Goal: Task Accomplishment & Management: Use online tool/utility

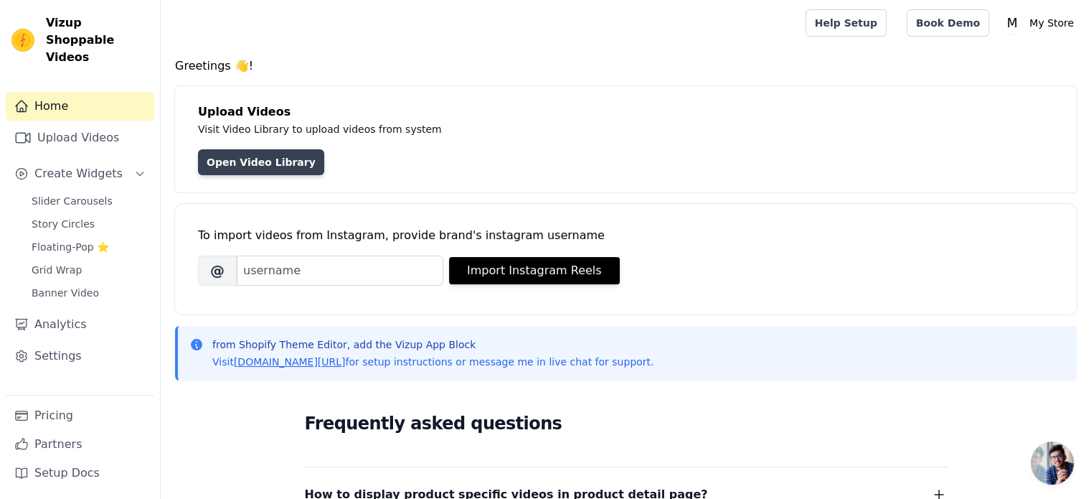
click at [284, 166] on link "Open Video Library" at bounding box center [261, 162] width 126 height 26
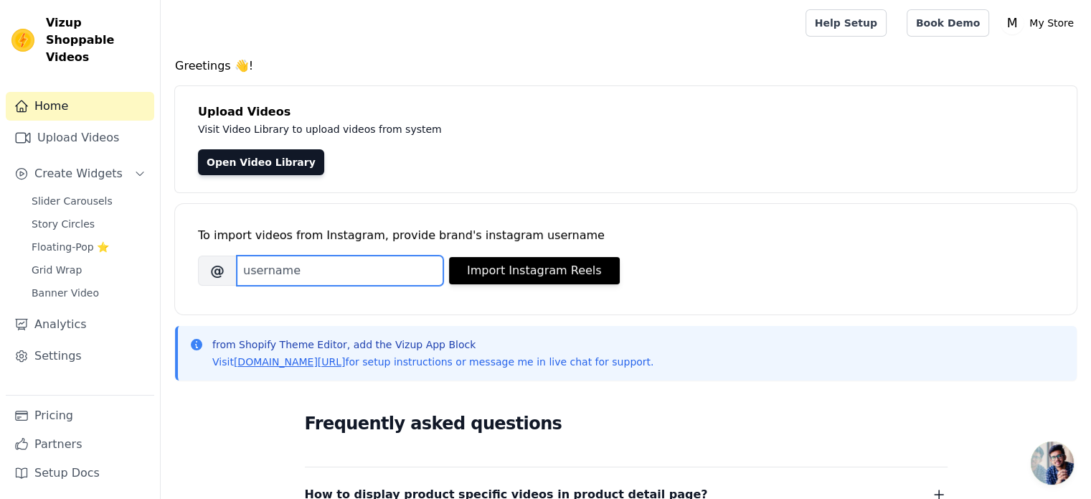
click at [324, 277] on input "Brand's Instagram Username" at bounding box center [340, 270] width 207 height 30
paste input "[URL][DOMAIN_NAME]"
drag, startPoint x: 344, startPoint y: 272, endPoint x: 217, endPoint y: 275, distance: 127.0
click at [217, 275] on div "@ [URL][DOMAIN_NAME]" at bounding box center [320, 270] width 245 height 30
click at [369, 269] on input "heartswithfingers/" at bounding box center [340, 270] width 207 height 30
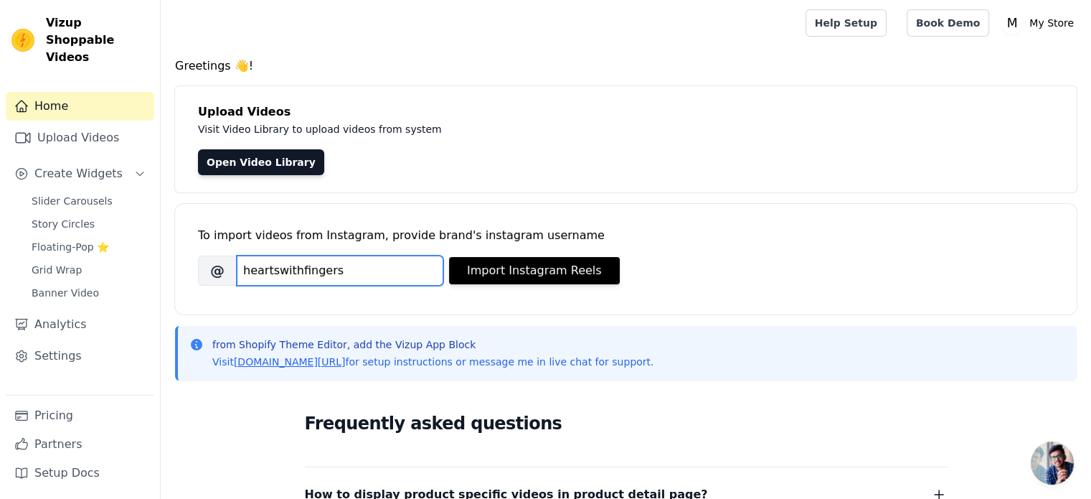
type input "heartswithfingers"
click at [666, 271] on div "Brand's Instagram Username @ heartswithfingers Import Instagram Reels" at bounding box center [626, 270] width 856 height 30
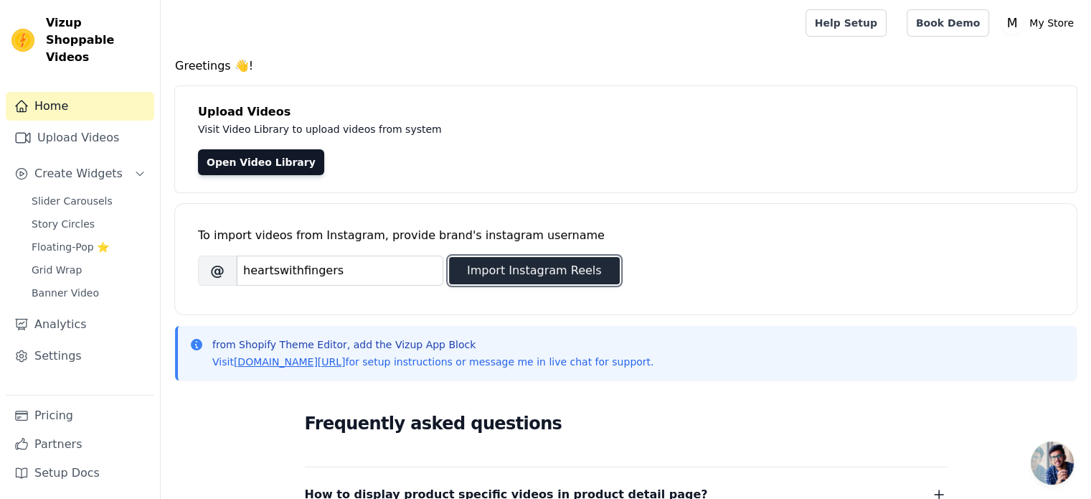
click at [568, 269] on button "Import Instagram Reels" at bounding box center [534, 270] width 171 height 27
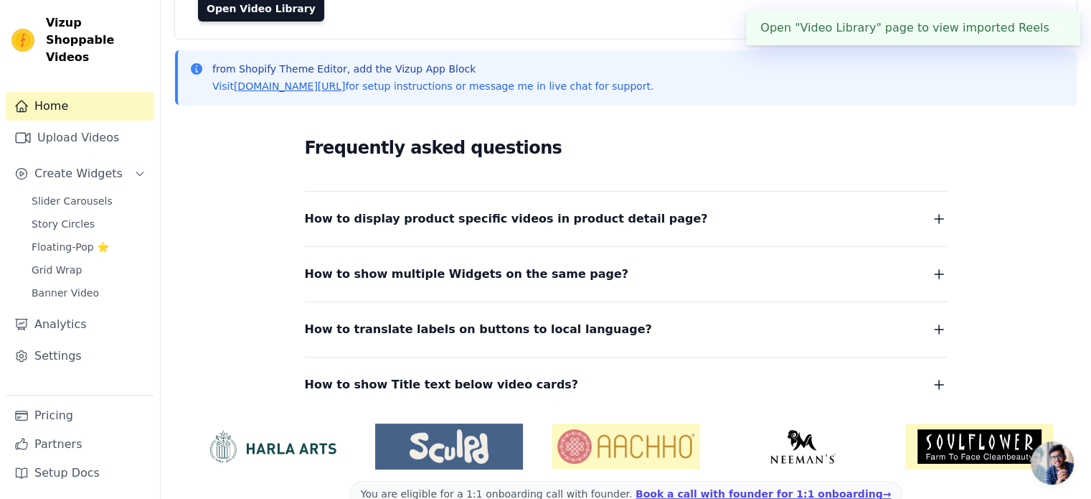
scroll to position [184, 0]
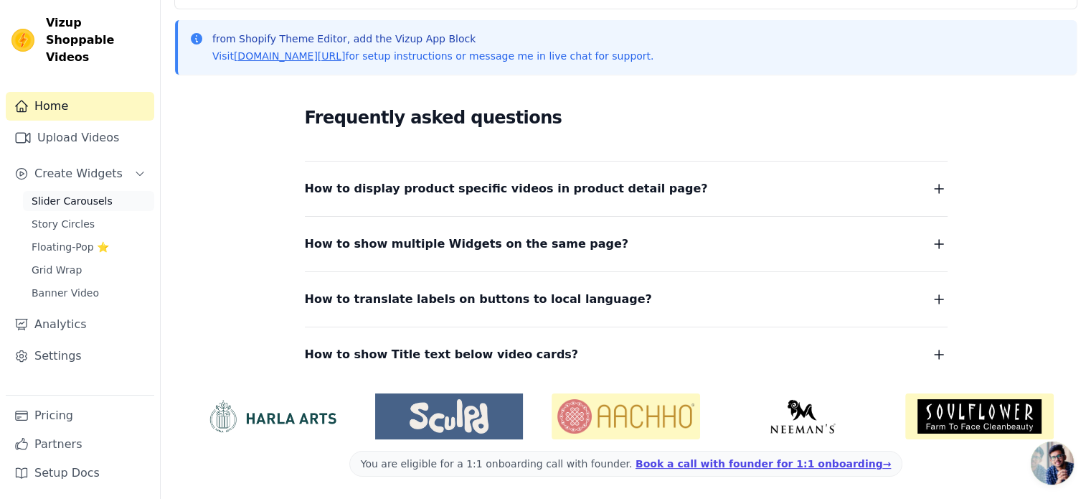
click at [93, 194] on span "Slider Carousels" at bounding box center [72, 201] width 81 height 14
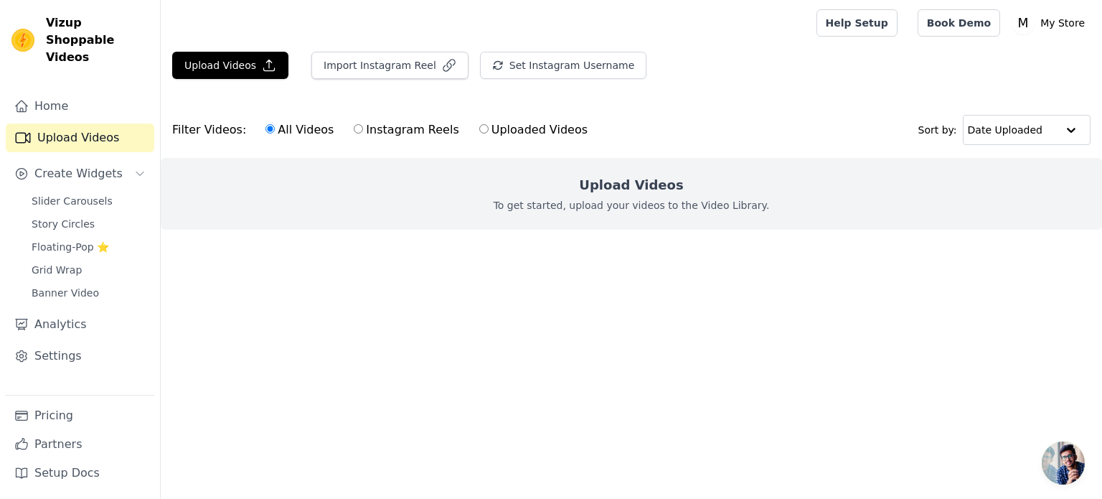
click at [354, 131] on input "Instagram Reels" at bounding box center [358, 128] width 9 height 9
radio input "true"
click at [479, 127] on input "Uploaded Videos" at bounding box center [483, 128] width 9 height 9
radio input "true"
click at [359, 73] on button "Import Instagram Reel" at bounding box center [389, 65] width 157 height 27
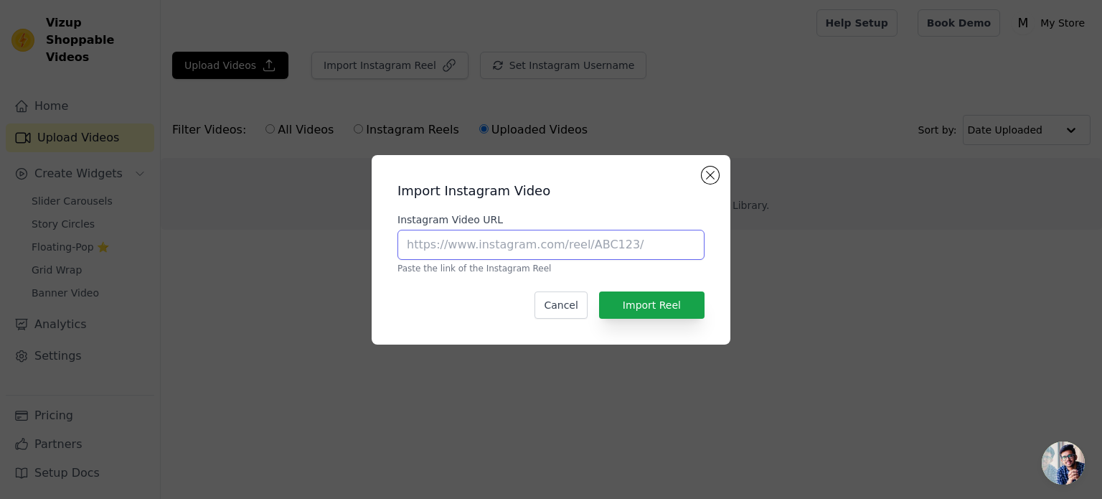
click at [502, 248] on input "Instagram Video URL" at bounding box center [550, 245] width 307 height 30
click at [709, 177] on button "Close modal" at bounding box center [710, 174] width 17 height 17
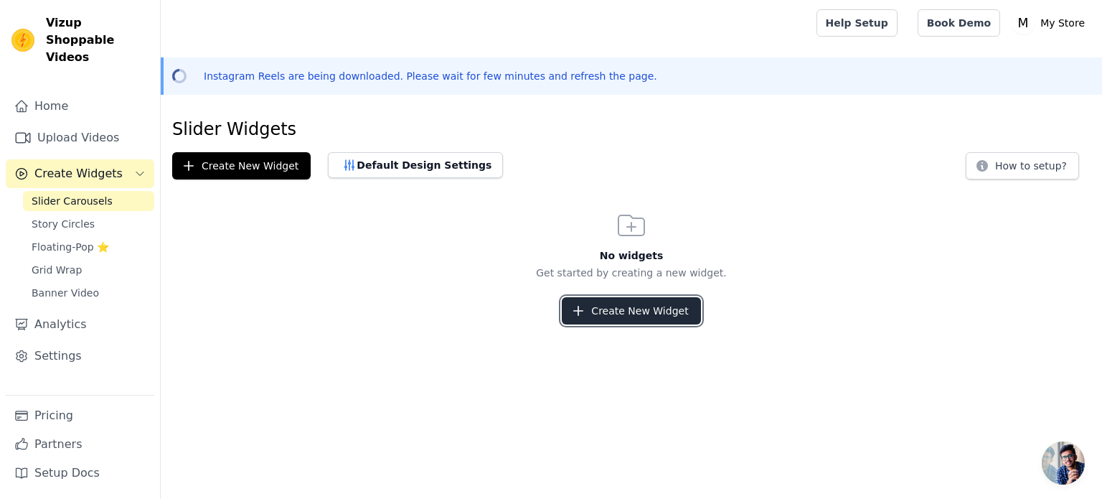
click at [608, 312] on button "Create New Widget" at bounding box center [631, 310] width 138 height 27
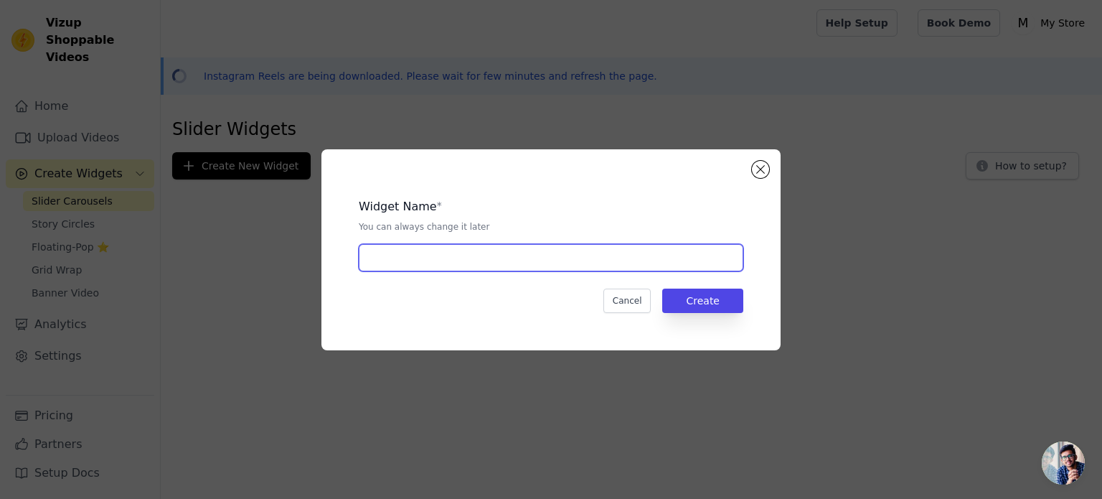
click at [523, 253] on input "text" at bounding box center [551, 257] width 385 height 27
type input "Featured"
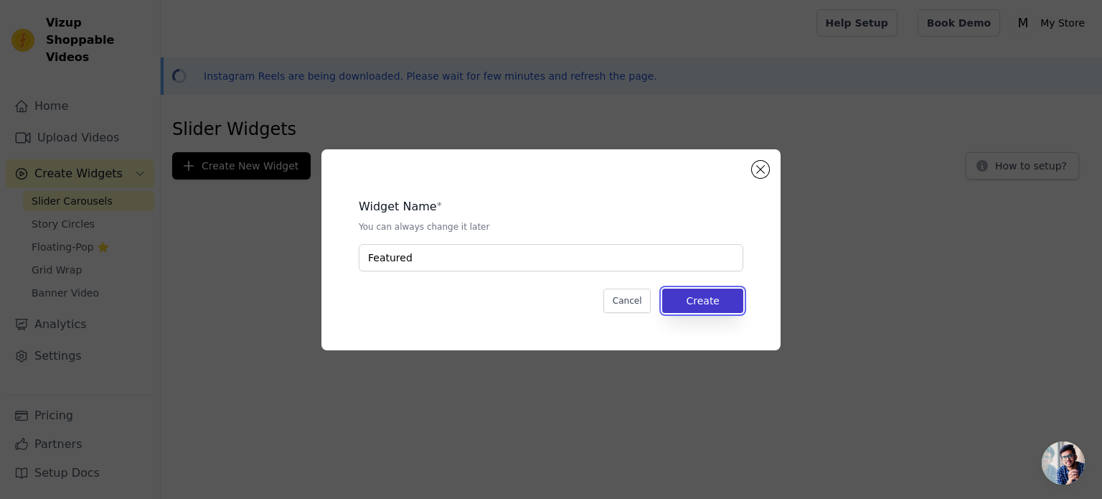
click at [723, 299] on button "Create" at bounding box center [702, 300] width 81 height 24
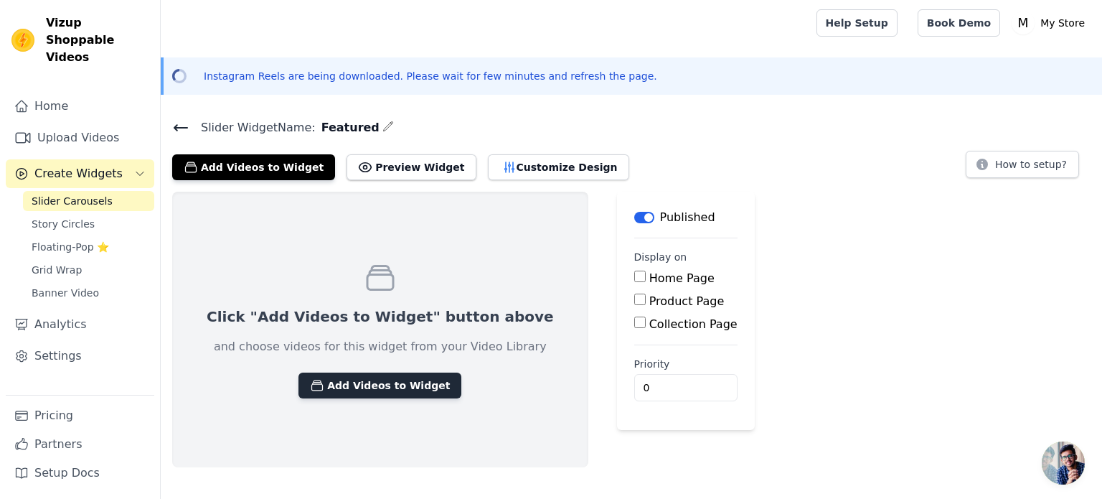
click at [373, 390] on button "Add Videos to Widget" at bounding box center [379, 385] width 163 height 26
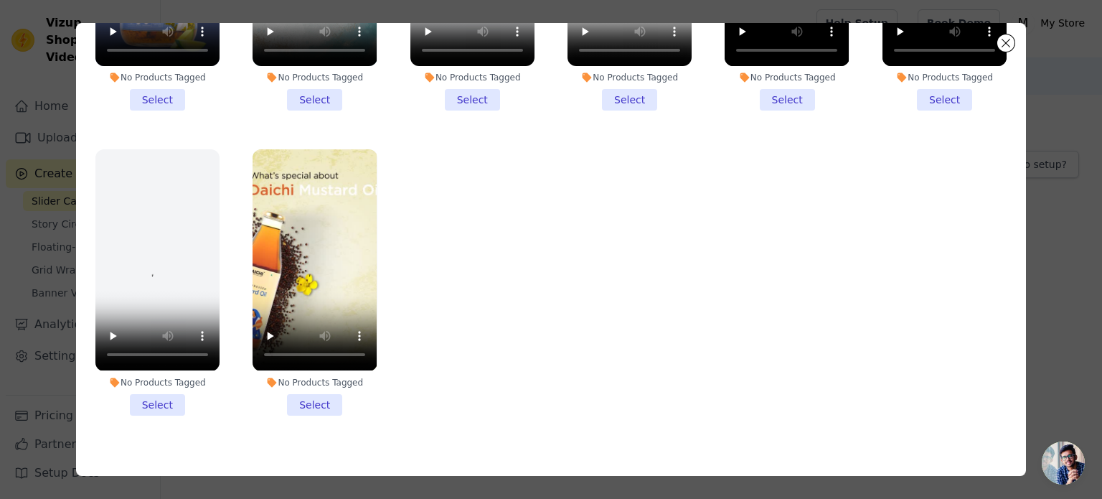
scroll to position [124, 0]
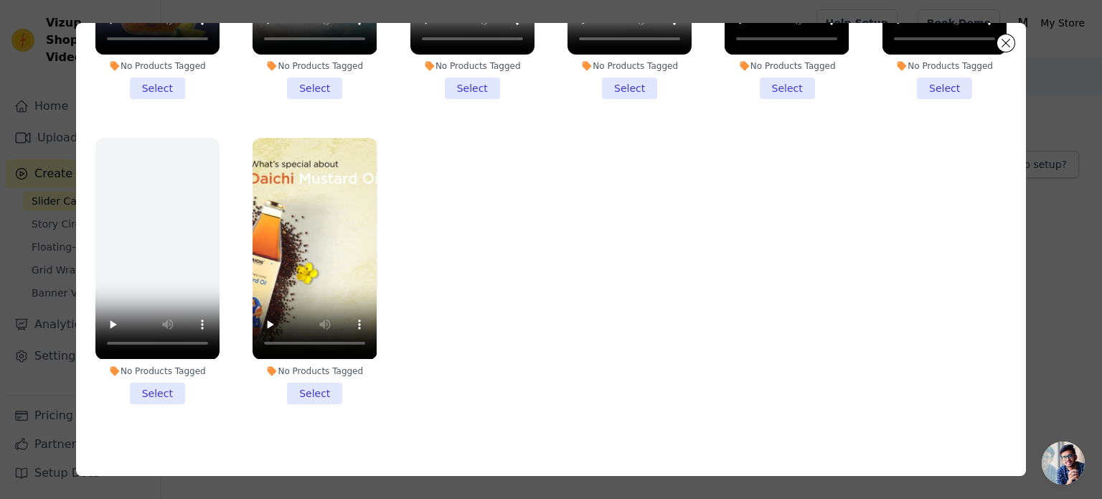
click at [330, 386] on li "No Products Tagged Select" at bounding box center [315, 270] width 124 height 265
click at [0, 0] on input "No Products Tagged Select" at bounding box center [0, 0] width 0 height 0
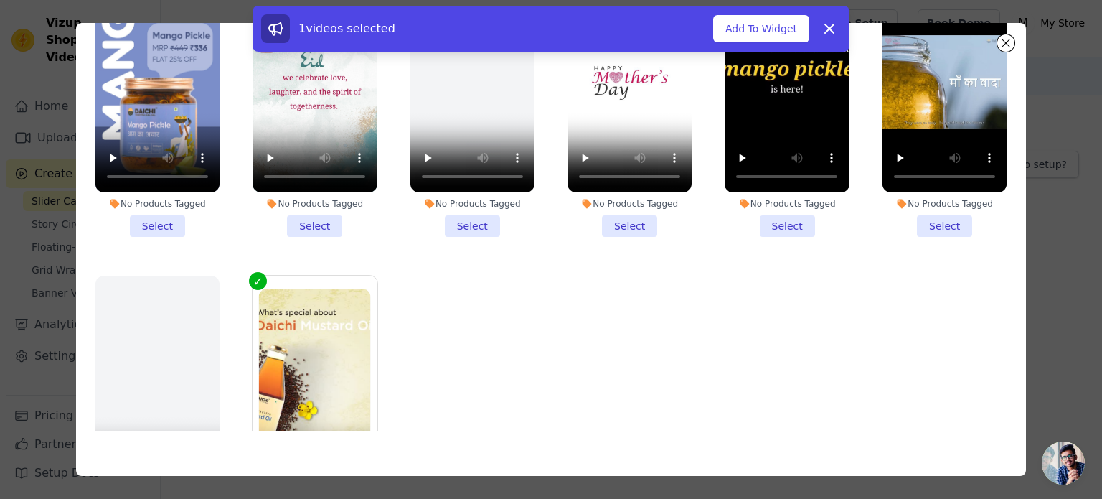
scroll to position [0, 0]
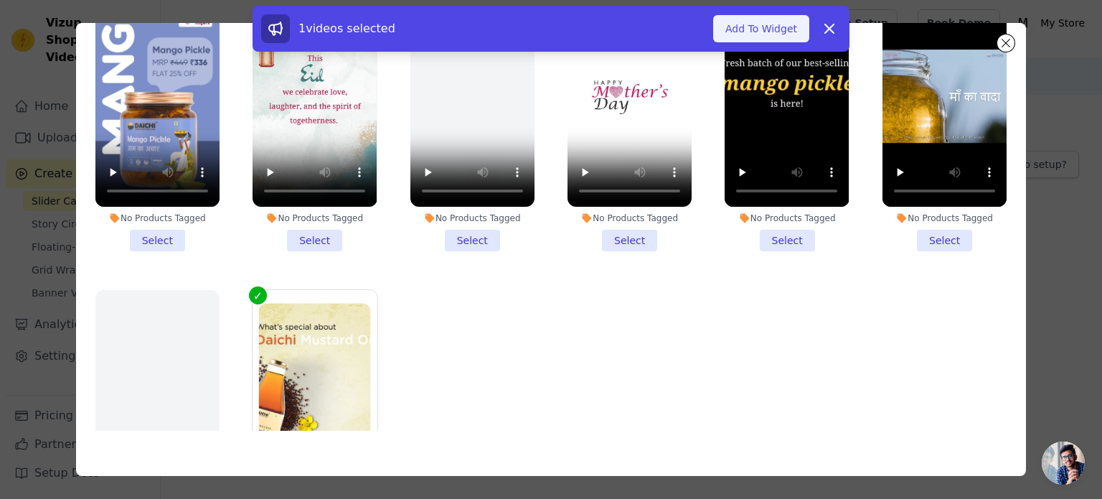
click at [756, 24] on button "Add To Widget" at bounding box center [761, 28] width 96 height 27
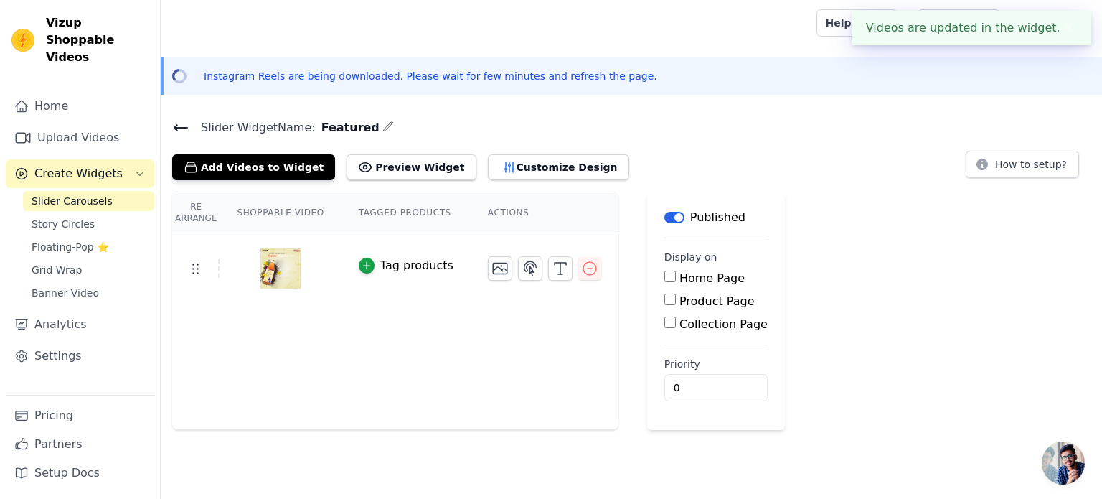
click at [413, 265] on div "Tag products" at bounding box center [416, 265] width 73 height 17
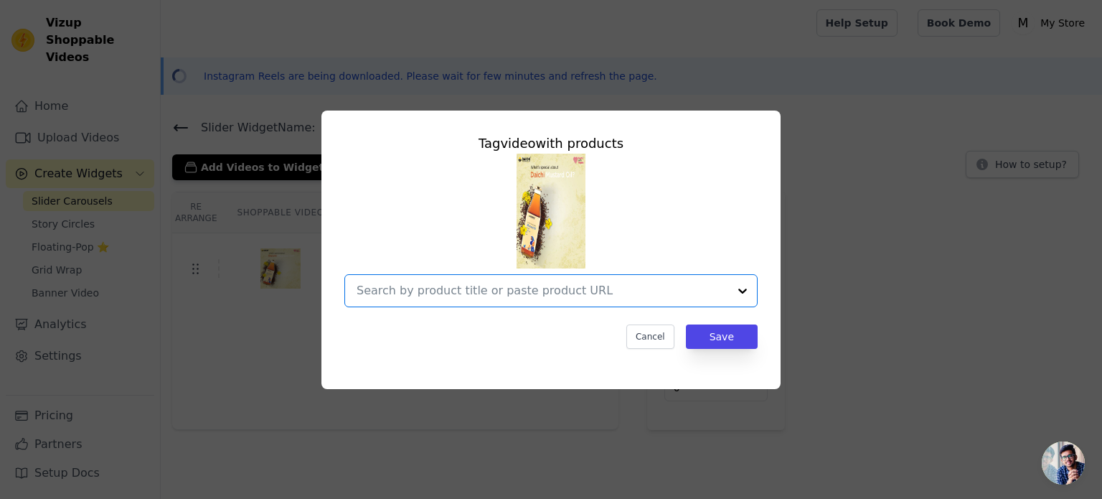
click at [444, 298] on input "text" at bounding box center [543, 290] width 372 height 17
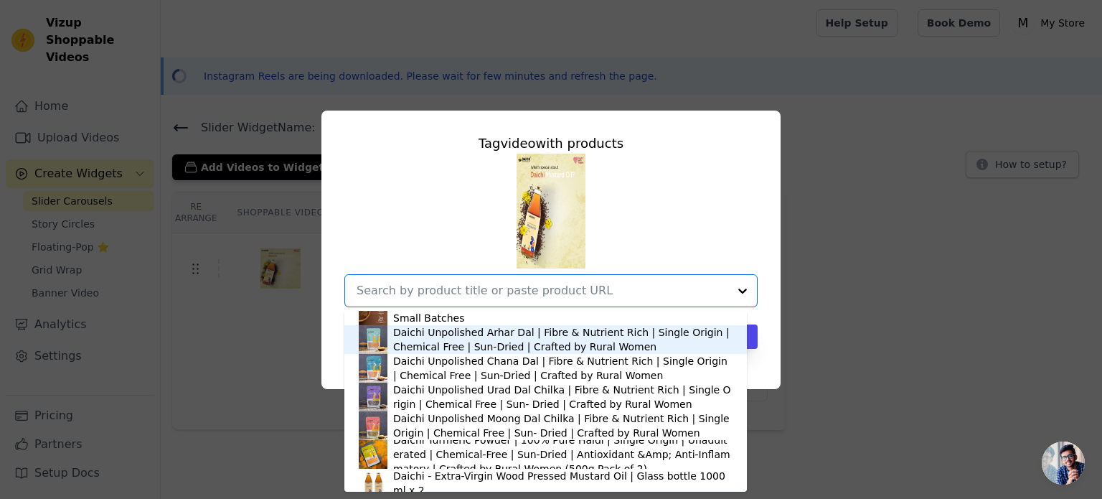
scroll to position [655, 0]
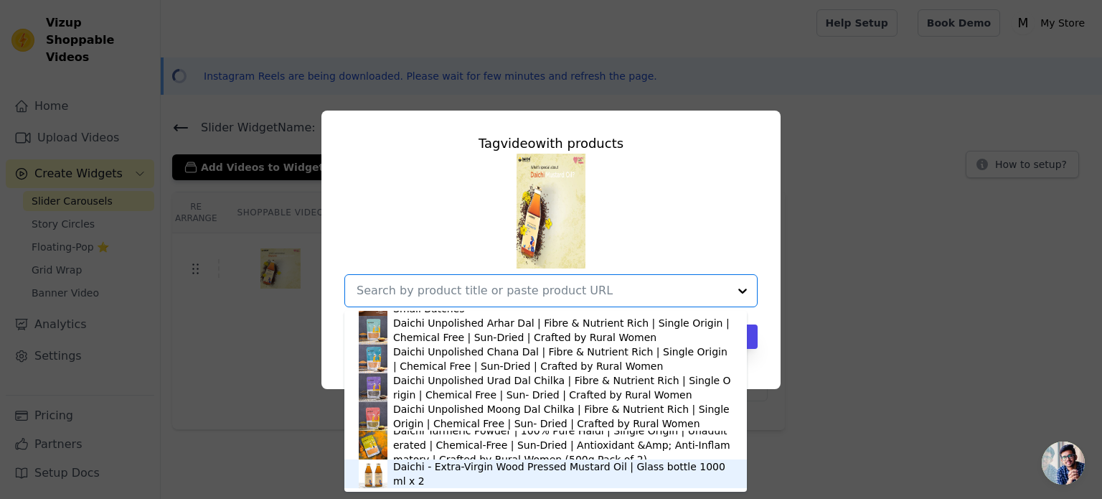
click at [433, 479] on div "Daichi - Extra-Virgin Wood Pressed Mustard Oil | Glass bottle 1000 ml x 2" at bounding box center [562, 473] width 339 height 29
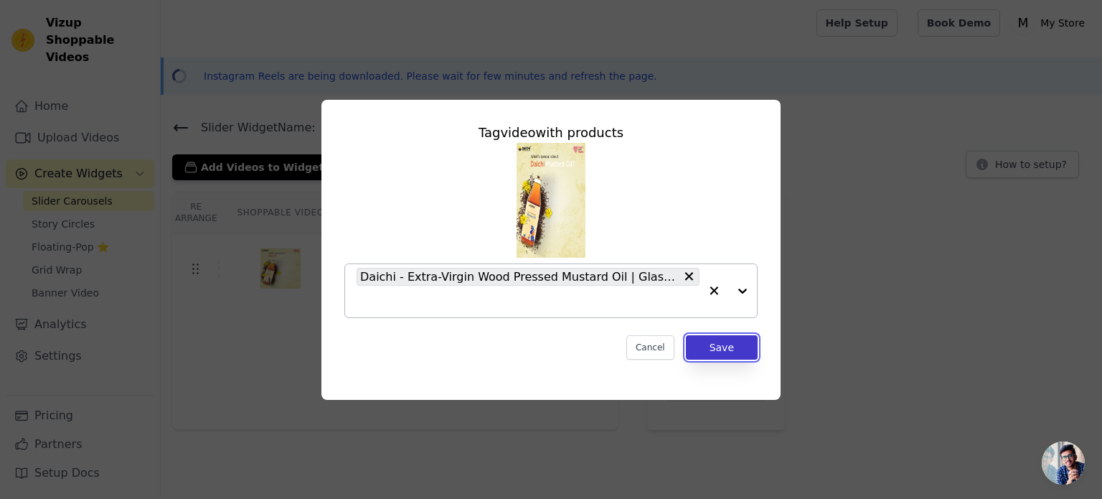
click at [705, 349] on button "Save" at bounding box center [722, 347] width 72 height 24
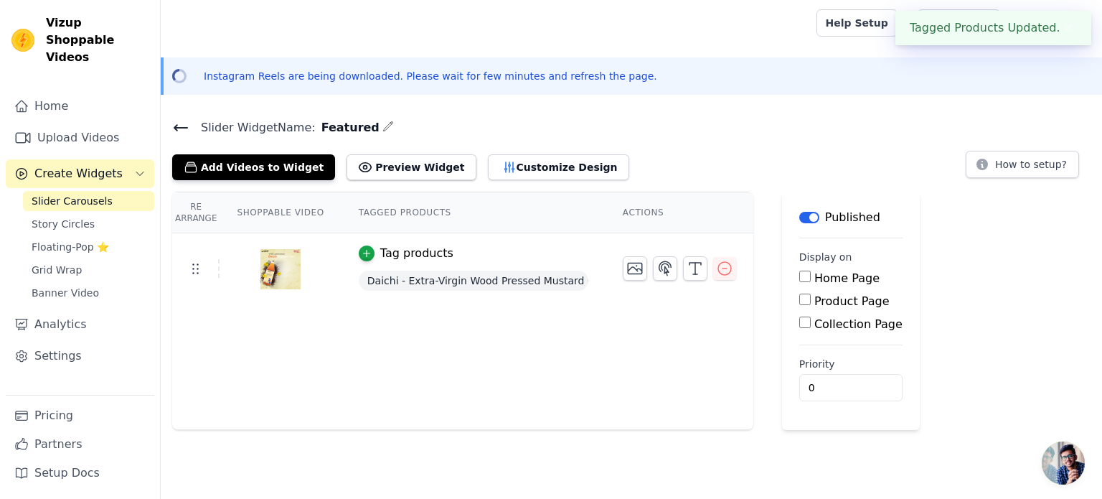
click at [829, 275] on label "Home Page" at bounding box center [846, 278] width 65 height 14
click at [811, 275] on input "Home Page" at bounding box center [804, 275] width 11 height 11
checkbox input "true"
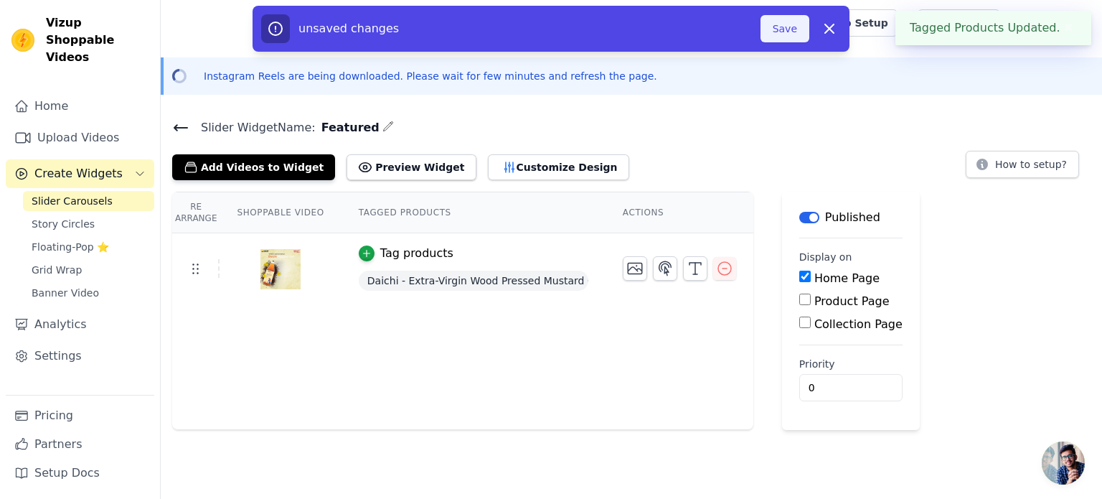
click at [782, 32] on button "Save" at bounding box center [785, 28] width 49 height 27
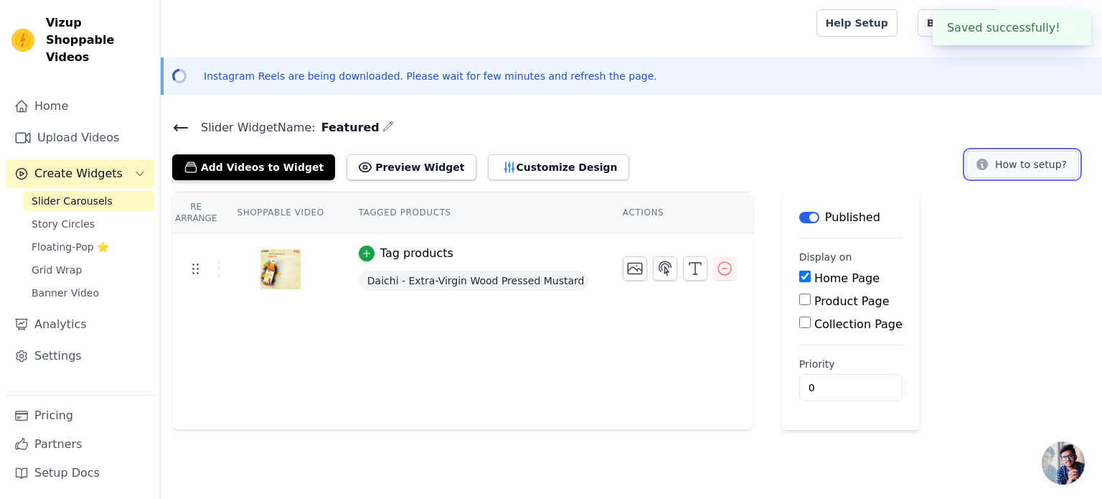
click at [1024, 164] on button "How to setup?" at bounding box center [1022, 164] width 113 height 27
